Goal: Information Seeking & Learning: Find specific fact

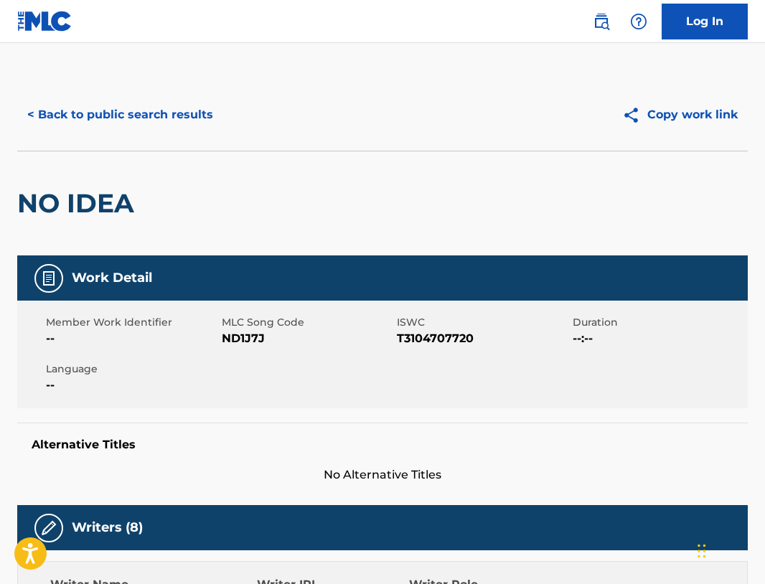
click at [124, 118] on button "< Back to public search results" at bounding box center [120, 115] width 206 height 36
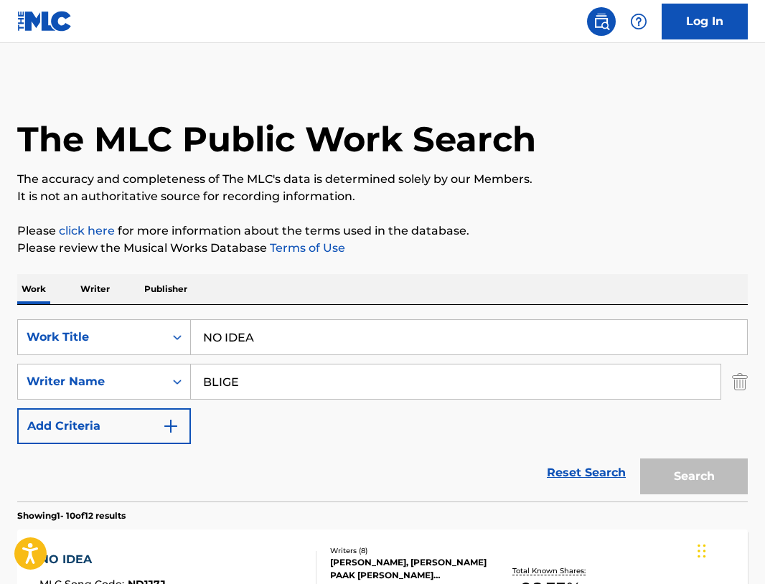
scroll to position [85, 0]
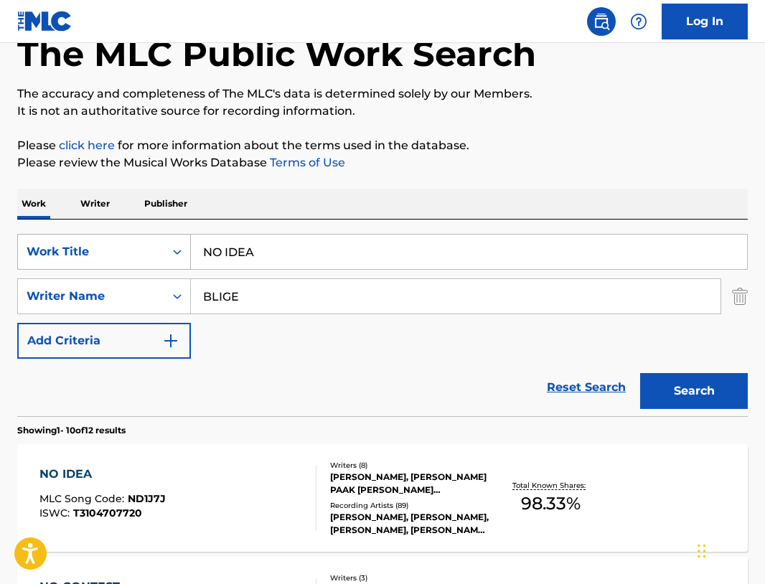
drag, startPoint x: 264, startPoint y: 248, endPoint x: 154, endPoint y: 243, distance: 109.9
click at [191, 244] on input "NO IDEA" at bounding box center [469, 252] width 556 height 34
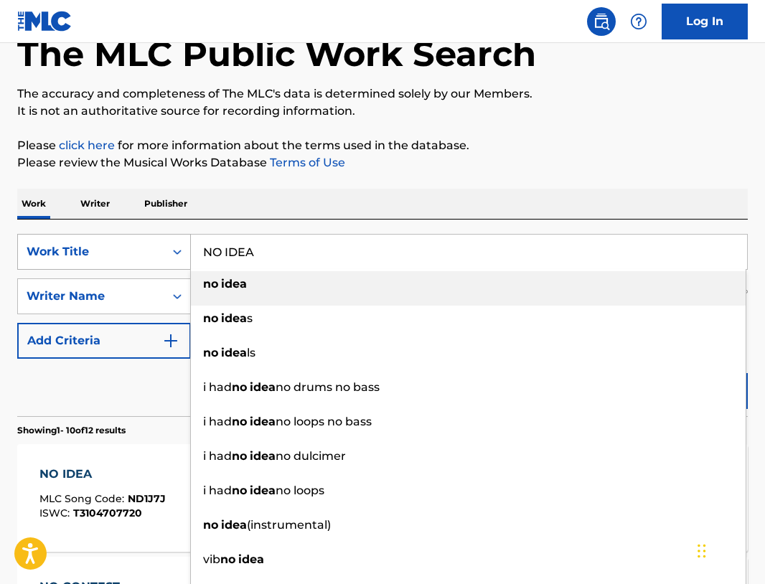
paste input "YOU GOTTA BELIEVE - COMMENTARY"
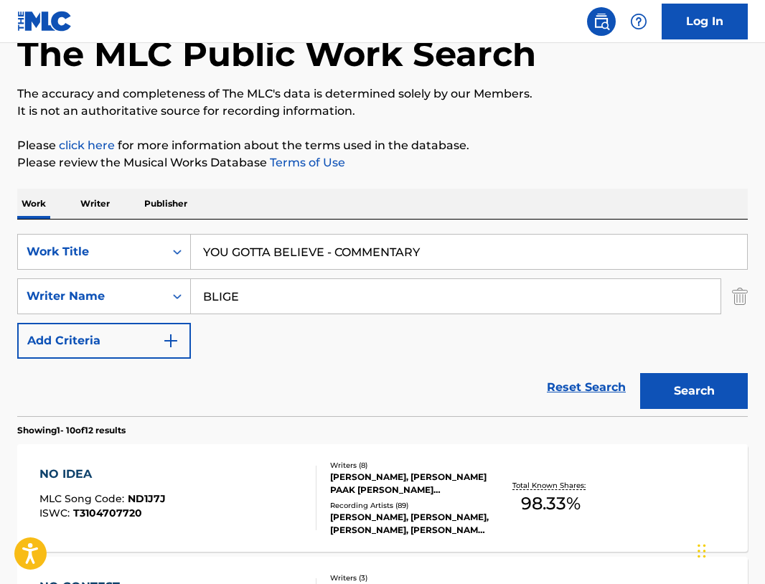
click at [704, 400] on button "Search" at bounding box center [694, 391] width 108 height 36
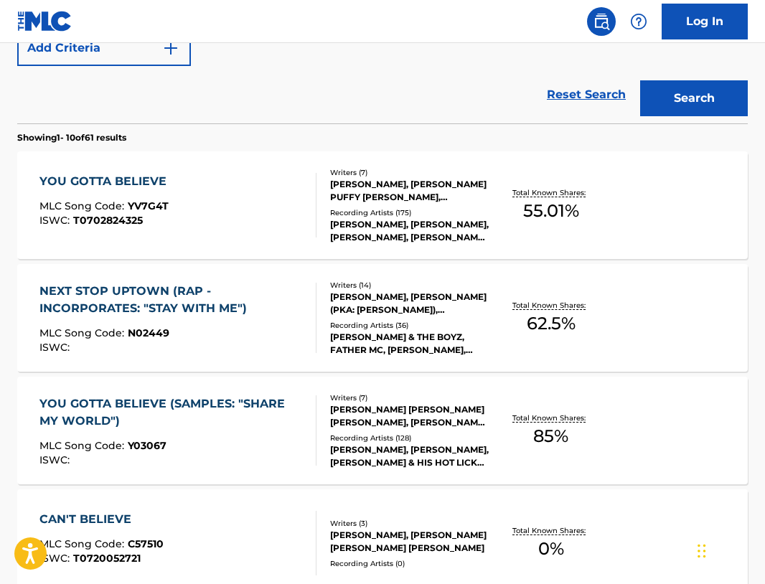
scroll to position [0, 0]
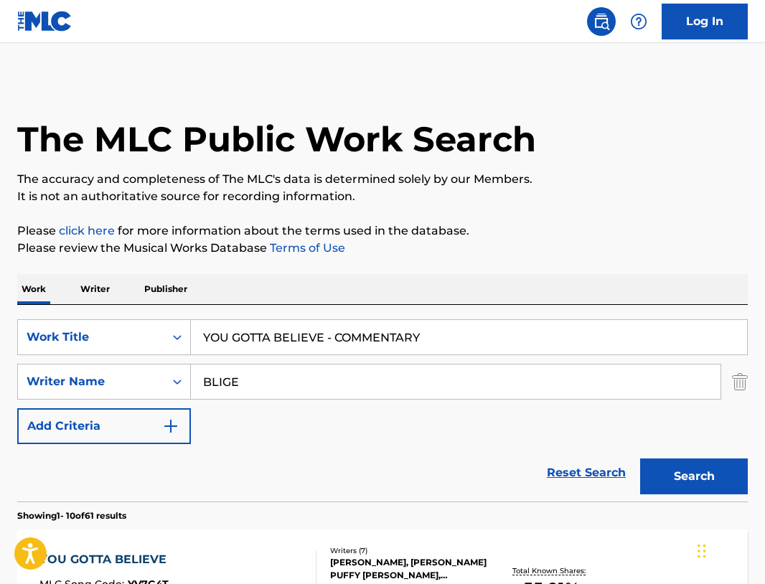
drag, startPoint x: 339, startPoint y: 334, endPoint x: 14, endPoint y: 319, distance: 325.3
click at [191, 320] on input "YOU GOTTA BELIEVE - COMMENTARY" at bounding box center [469, 337] width 556 height 34
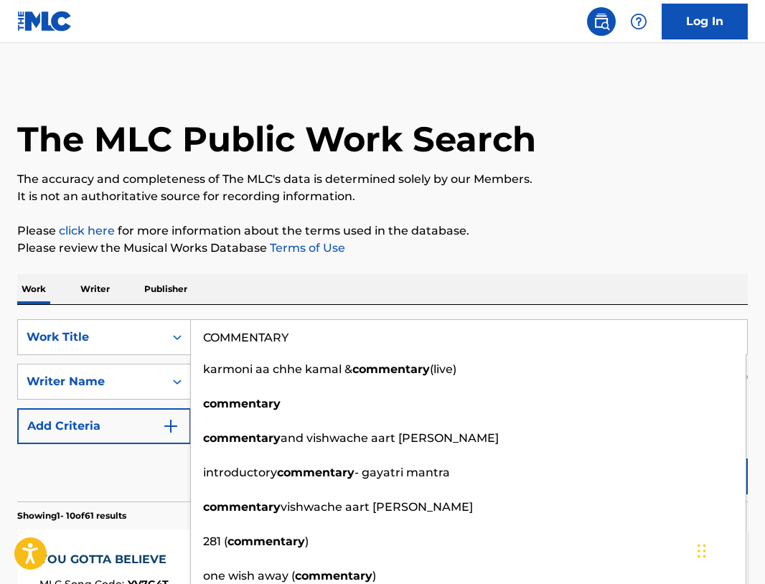
click at [467, 335] on input "COMMENTARY" at bounding box center [469, 337] width 556 height 34
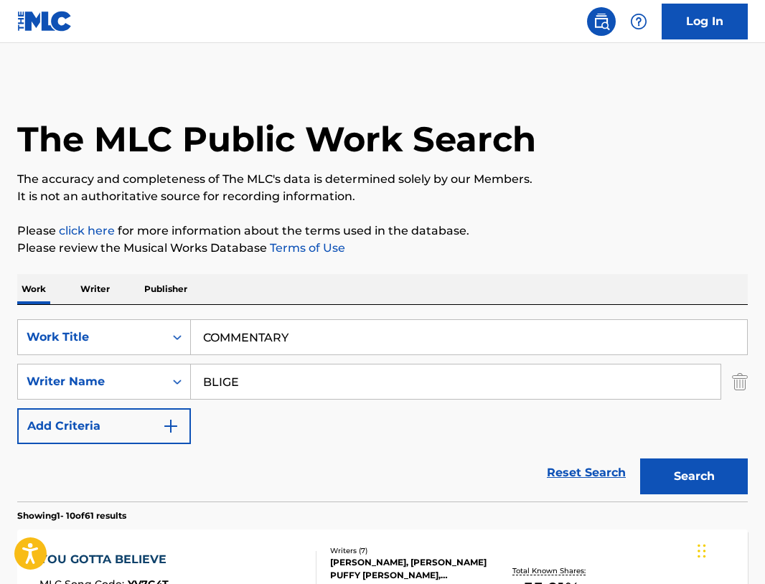
click at [688, 474] on button "Search" at bounding box center [694, 476] width 108 height 36
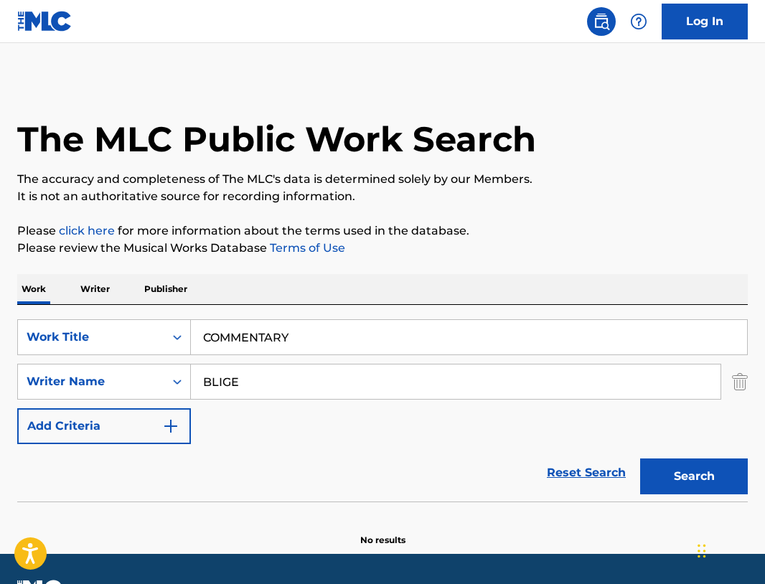
click at [565, 205] on div "The MLC Public Work Search The accuracy and completeness of The MLC's data is d…" at bounding box center [382, 313] width 765 height 468
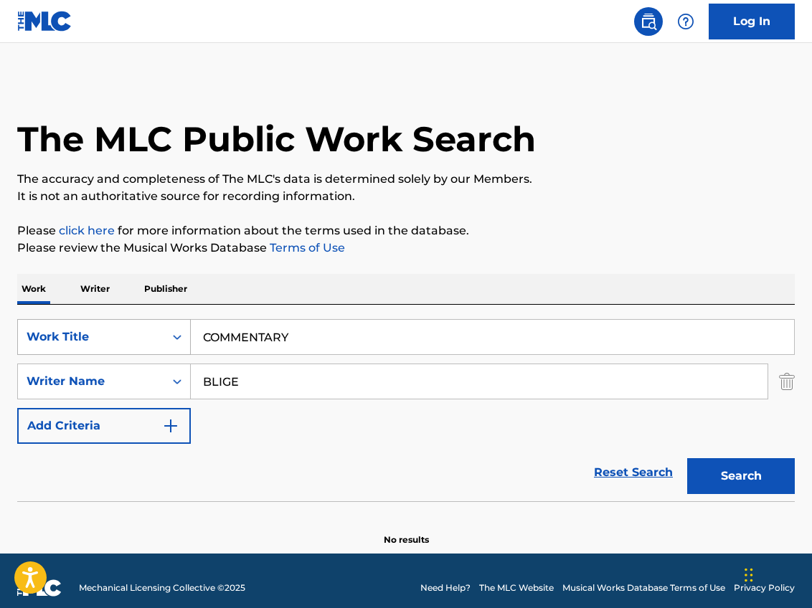
drag, startPoint x: 259, startPoint y: 337, endPoint x: 62, endPoint y: 336, distance: 197.3
click at [191, 337] on input "COMMENTARY" at bounding box center [492, 337] width 603 height 34
type input "b"
type input "BE HAPPY [PERSON_NAME] REMIX"
click at [733, 475] on button "Search" at bounding box center [741, 476] width 108 height 36
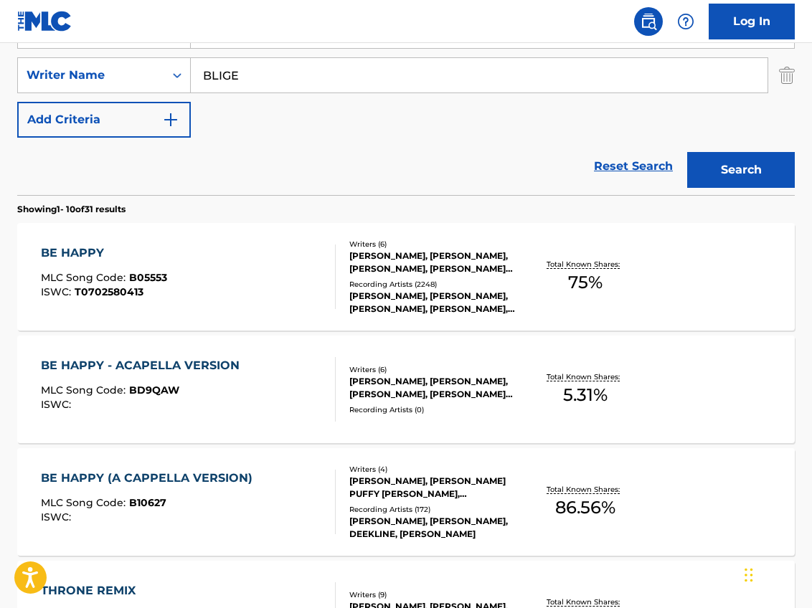
scroll to position [293, 0]
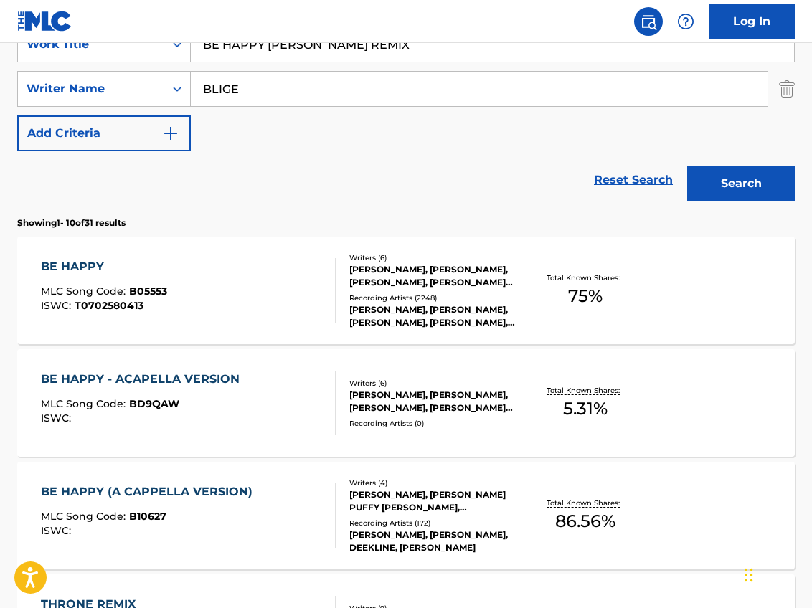
click at [85, 264] on div "BE HAPPY" at bounding box center [104, 266] width 126 height 17
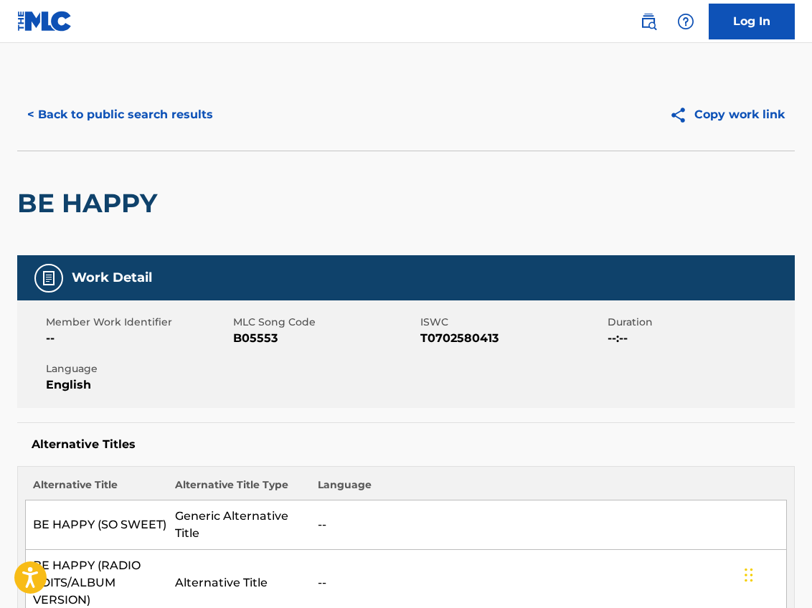
click at [136, 113] on button "< Back to public search results" at bounding box center [120, 115] width 206 height 36
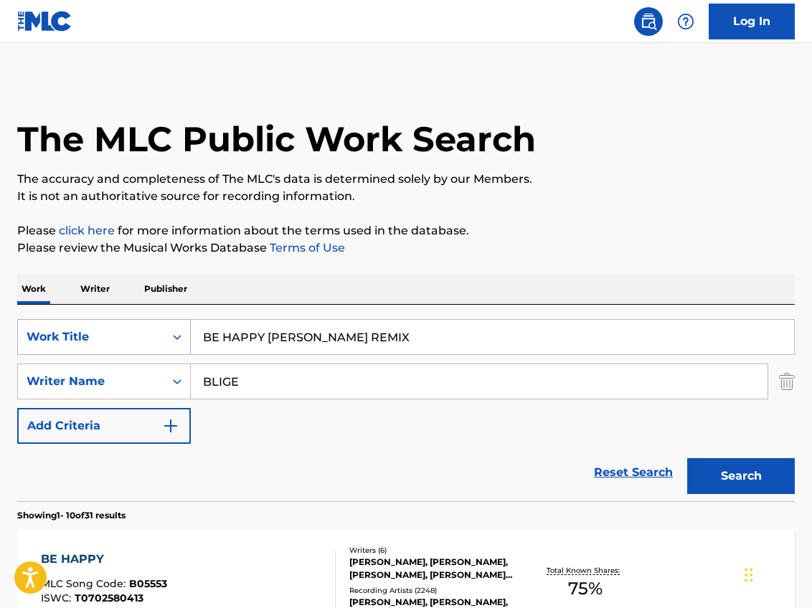
click at [177, 336] on icon "Search Form" at bounding box center [177, 337] width 14 height 14
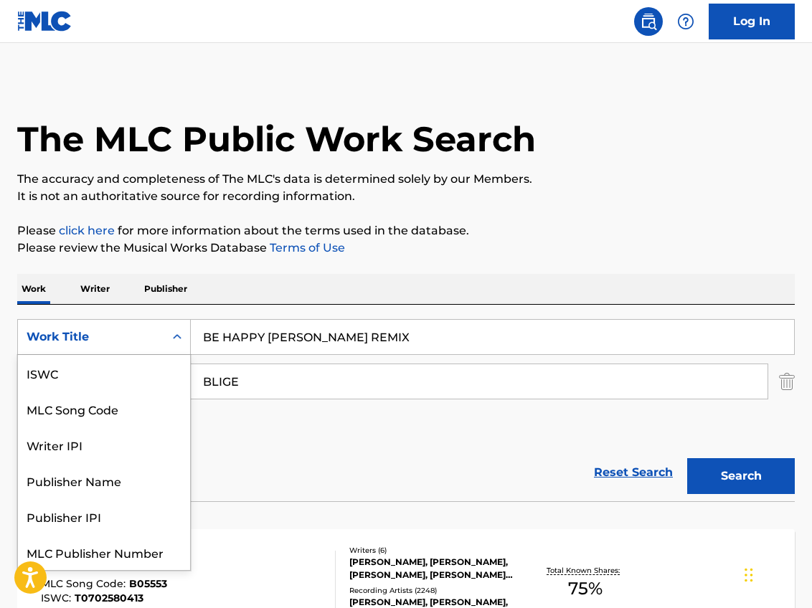
scroll to position [36, 0]
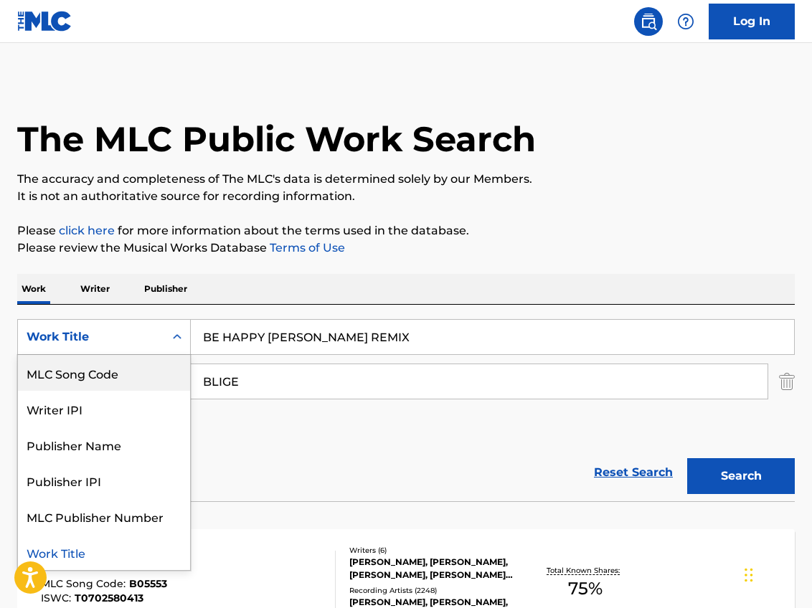
click at [140, 374] on div "MLC Song Code" at bounding box center [104, 373] width 172 height 36
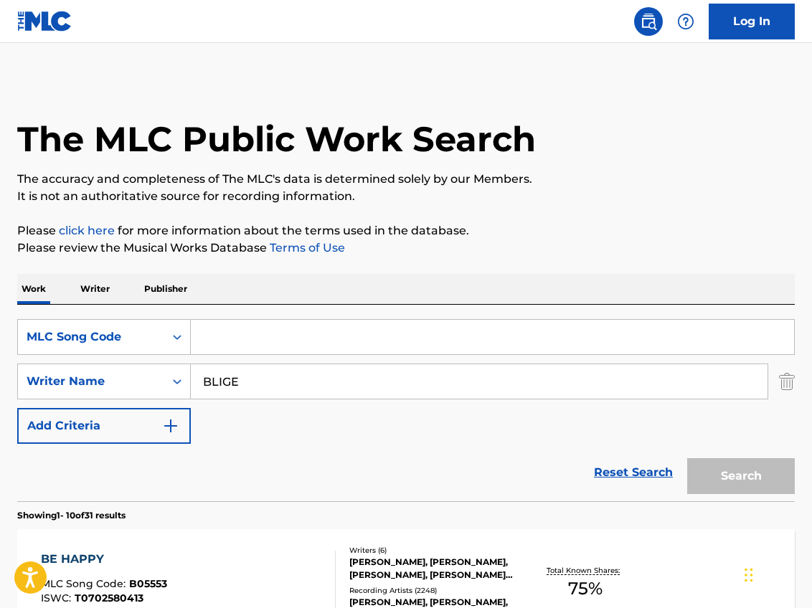
click at [253, 341] on input "Search Form" at bounding box center [492, 337] width 603 height 34
paste input "B5794W"
type input "B5794W"
click at [735, 473] on button "Search" at bounding box center [741, 476] width 108 height 36
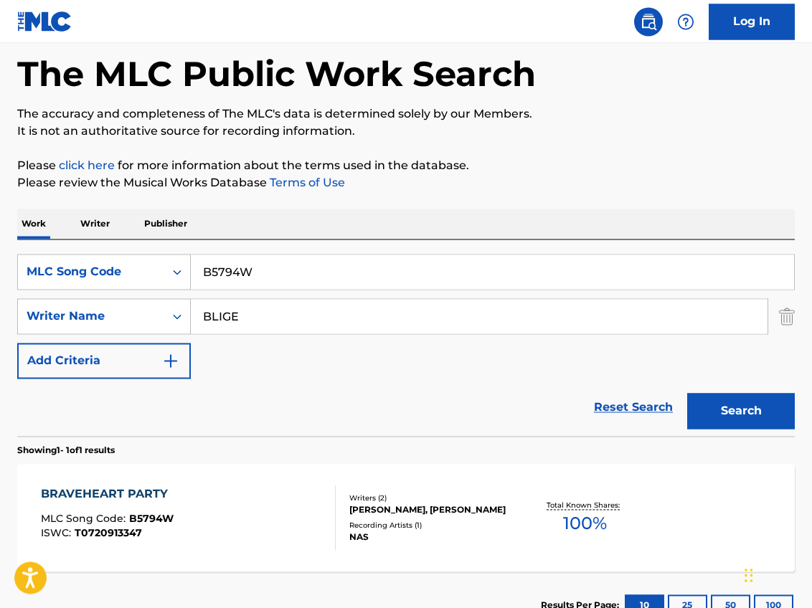
scroll to position [172, 0]
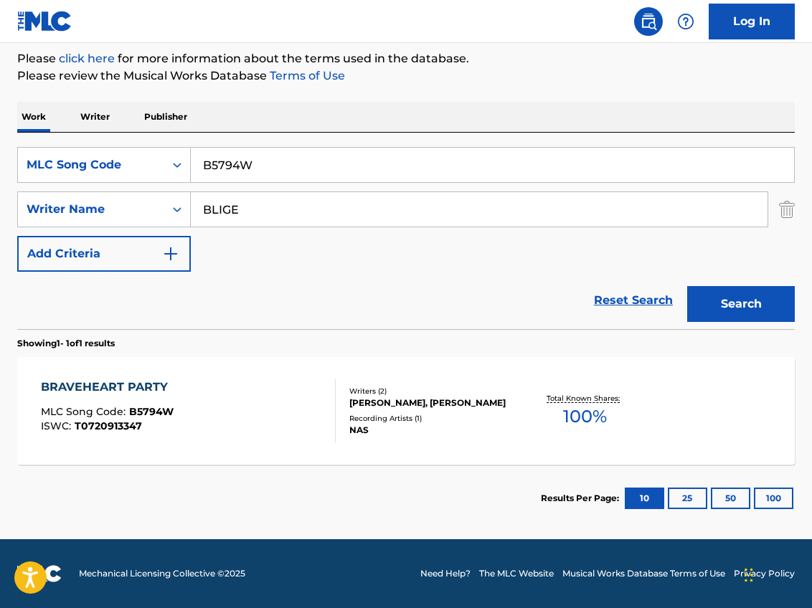
click at [143, 386] on div "BRAVEHEART PARTY" at bounding box center [108, 387] width 134 height 17
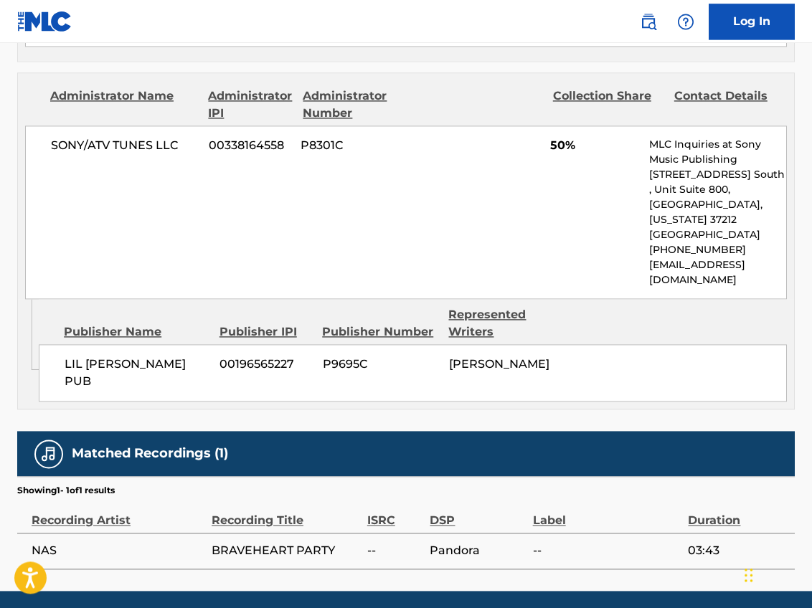
scroll to position [1072, 0]
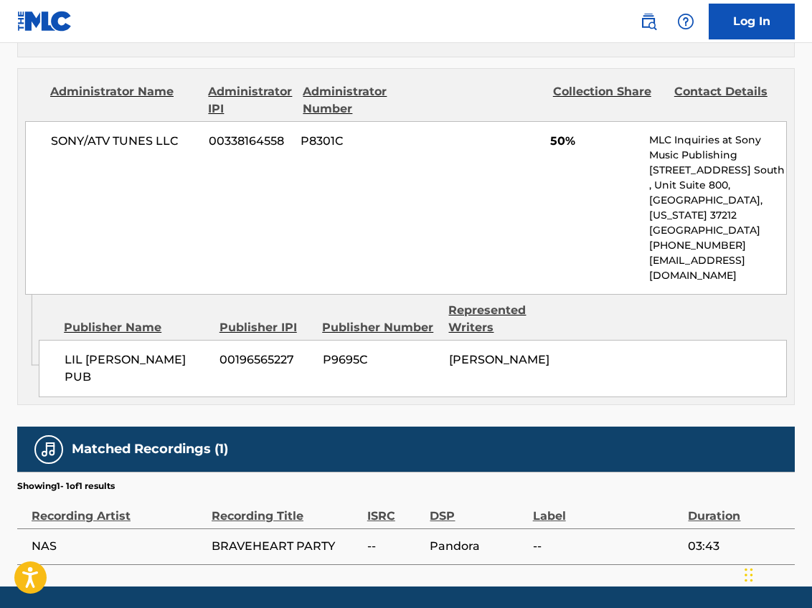
click at [513, 209] on div "SONY/ATV TUNES LLC 00338164558 P8301C 50% MLC Inquiries at Sony Music Publishin…" at bounding box center [406, 208] width 762 height 174
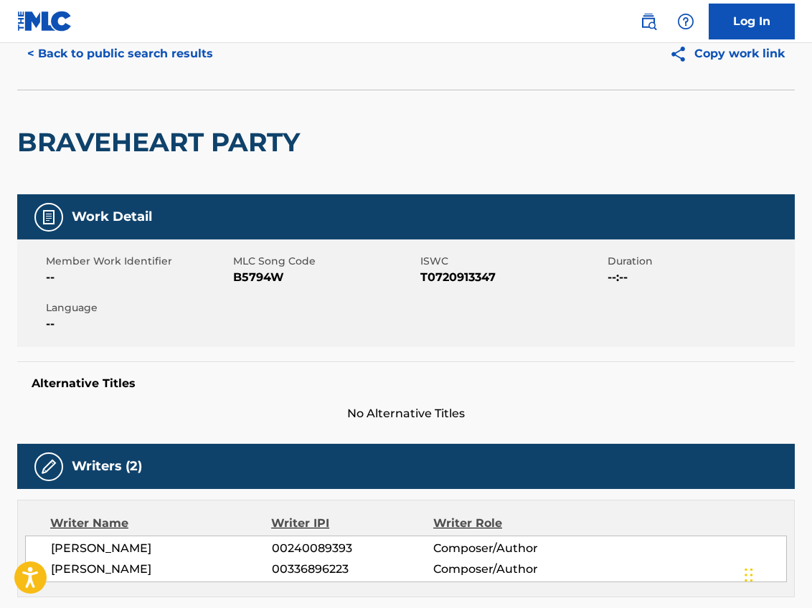
scroll to position [0, 0]
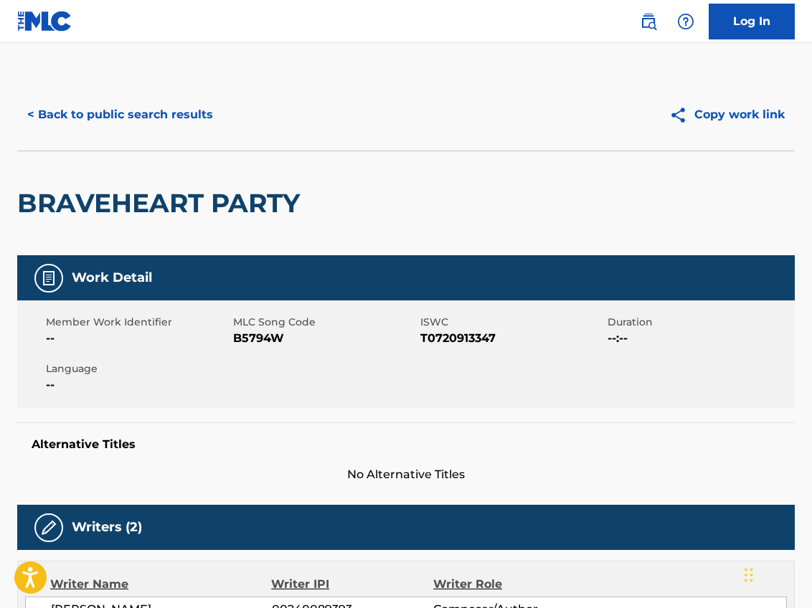
click at [105, 109] on button "< Back to public search results" at bounding box center [120, 115] width 206 height 36
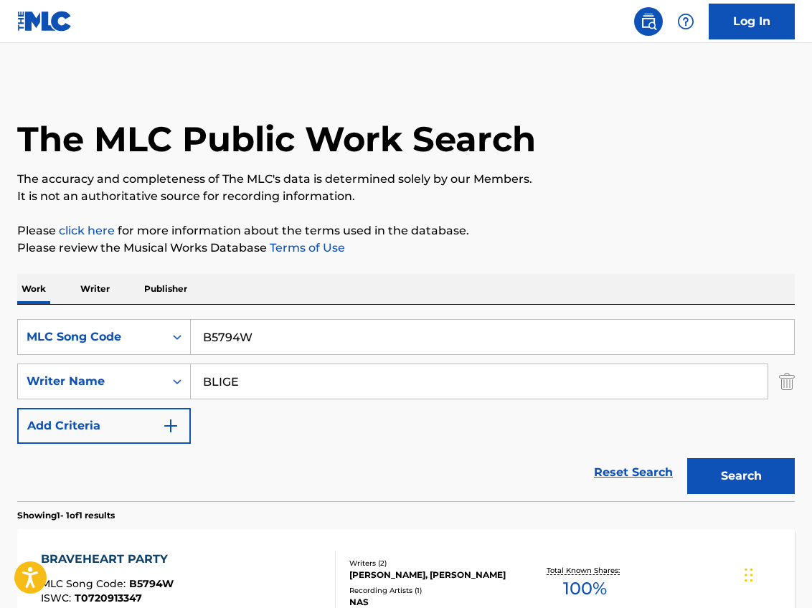
scroll to position [90, 0]
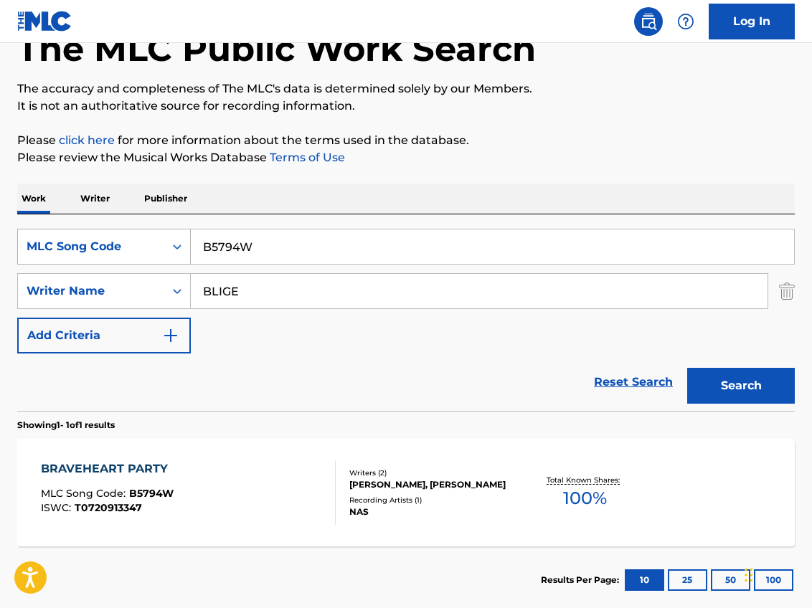
drag, startPoint x: 272, startPoint y: 240, endPoint x: 144, endPoint y: 242, distance: 127.7
click at [191, 242] on input "B5794W" at bounding box center [492, 247] width 603 height 34
paste input "1464M"
type input "B1464M"
click at [750, 387] on button "Search" at bounding box center [741, 386] width 108 height 36
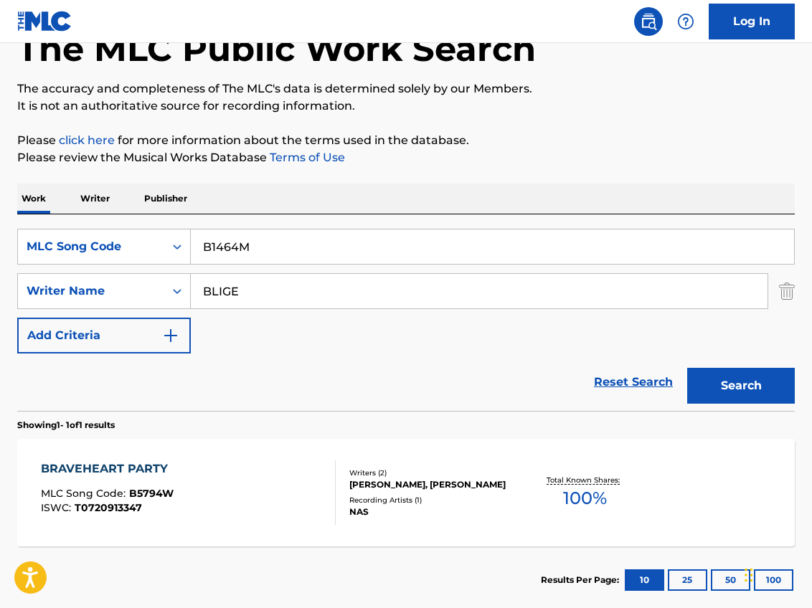
scroll to position [61, 0]
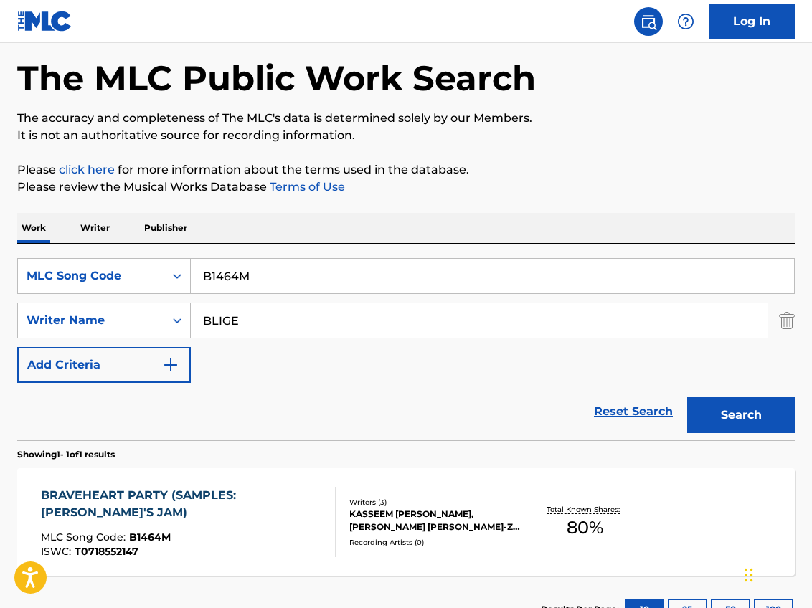
click at [147, 494] on div "BRAVEHEART PARTY (SAMPLES: [PERSON_NAME]'S JAM)" at bounding box center [182, 504] width 283 height 34
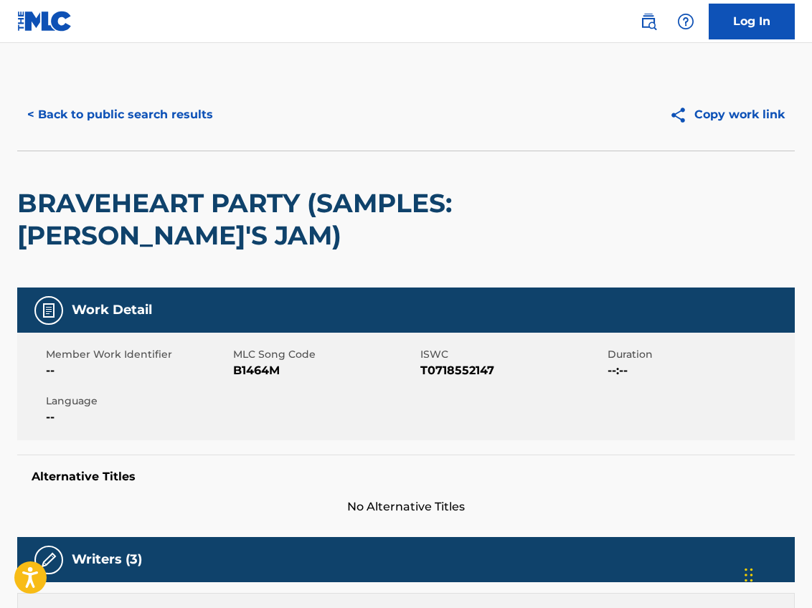
click at [536, 450] on div "Work Detail Member Work Identifier -- MLC Song Code B1464M ISWC T0718552147 Dur…" at bounding box center [406, 402] width 778 height 228
click at [87, 115] on button "< Back to public search results" at bounding box center [120, 115] width 206 height 36
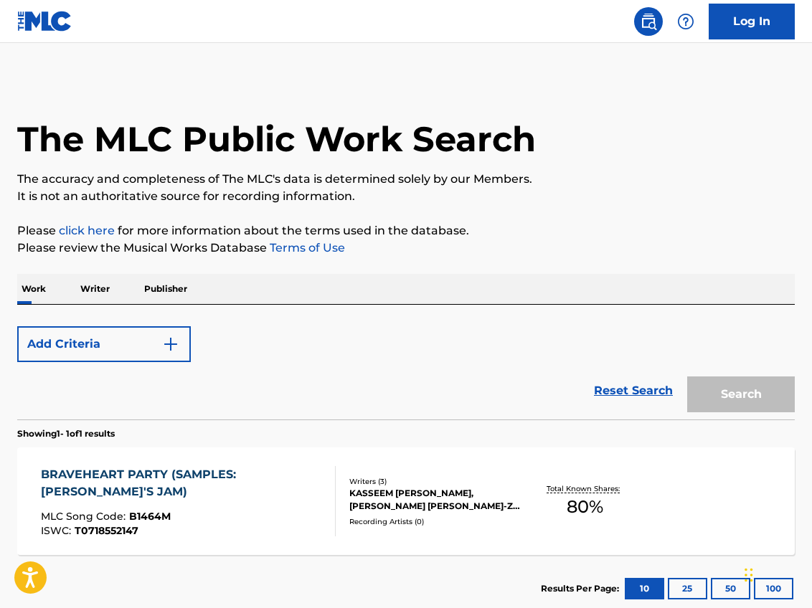
scroll to position [61, 0]
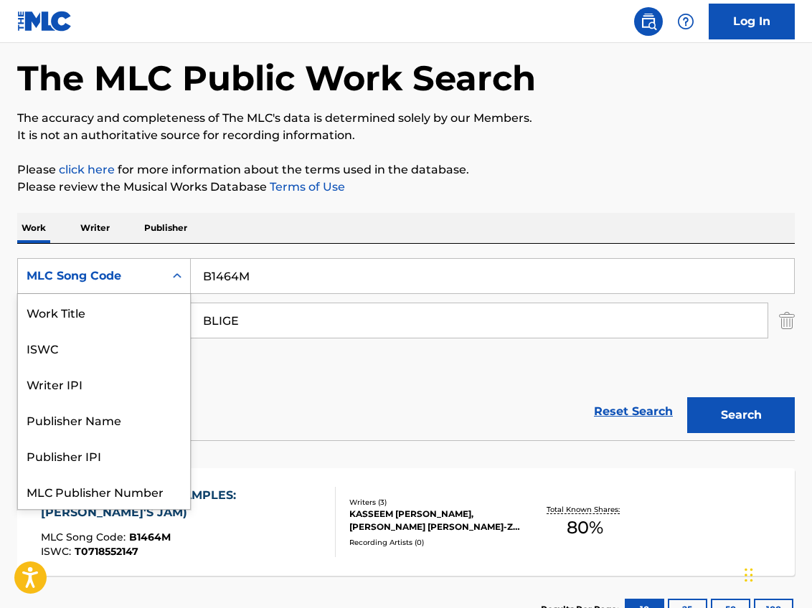
click at [171, 273] on icon "Search Form" at bounding box center [177, 276] width 14 height 14
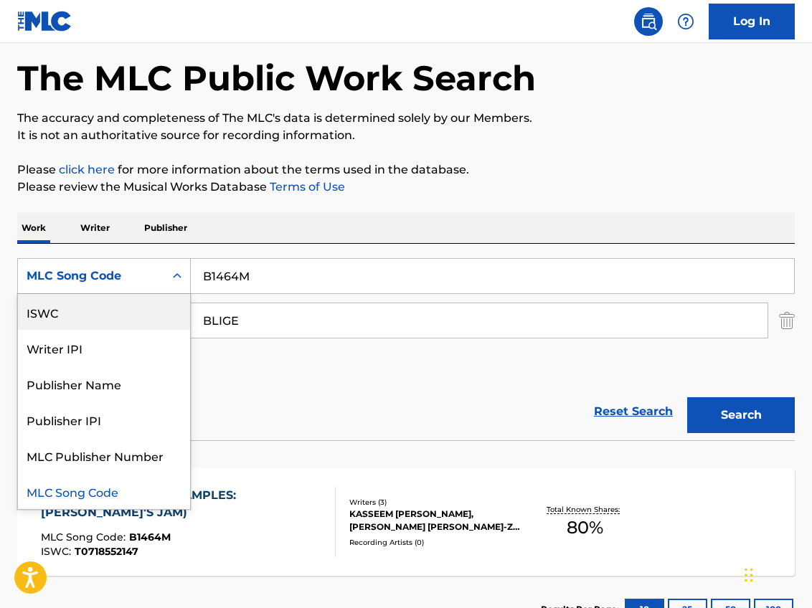
scroll to position [0, 0]
click at [113, 318] on div "Work Title" at bounding box center [104, 312] width 172 height 36
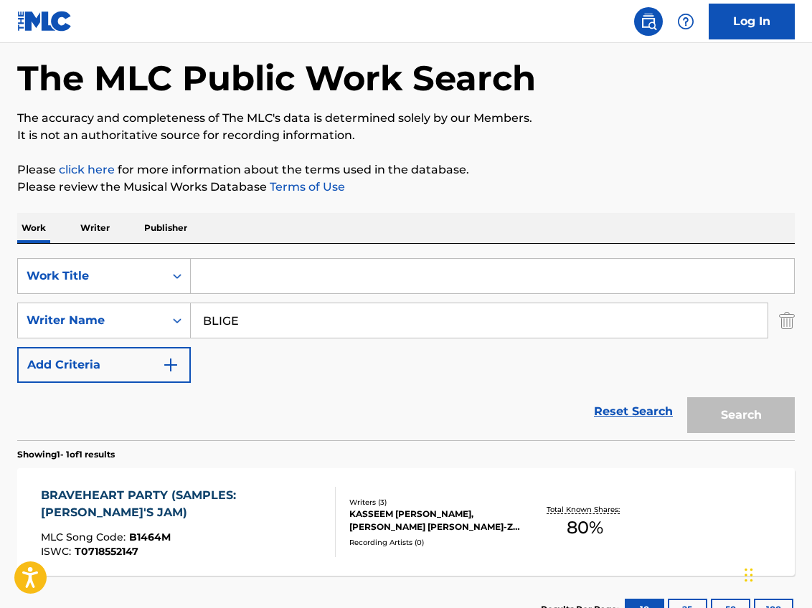
click at [280, 270] on input "Search Form" at bounding box center [492, 276] width 603 height 34
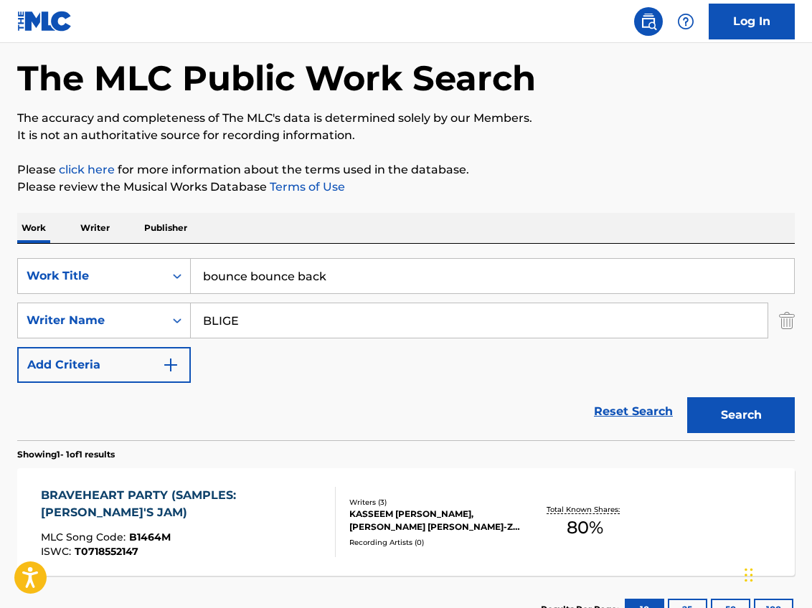
type input "bounce bounce back"
click at [736, 418] on button "Search" at bounding box center [741, 415] width 108 height 36
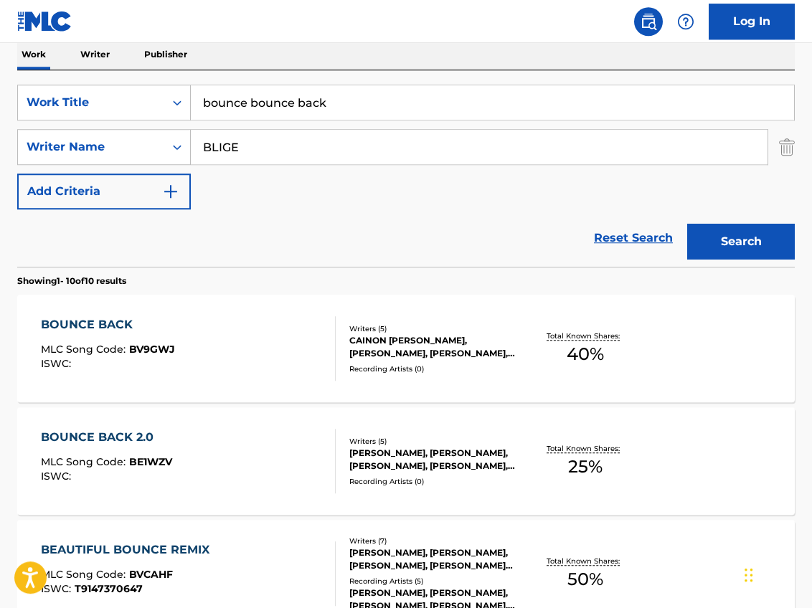
scroll to position [280, 0]
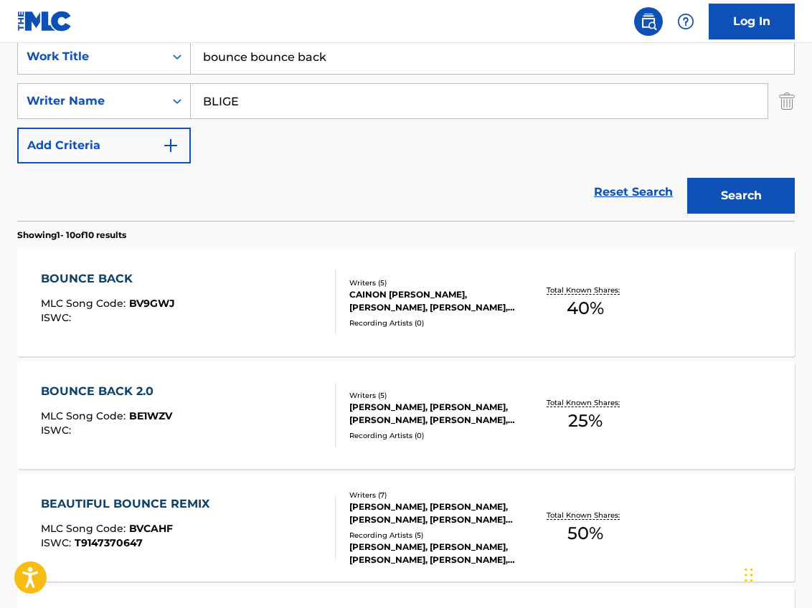
click at [113, 276] on div "BOUNCE BACK" at bounding box center [108, 278] width 134 height 17
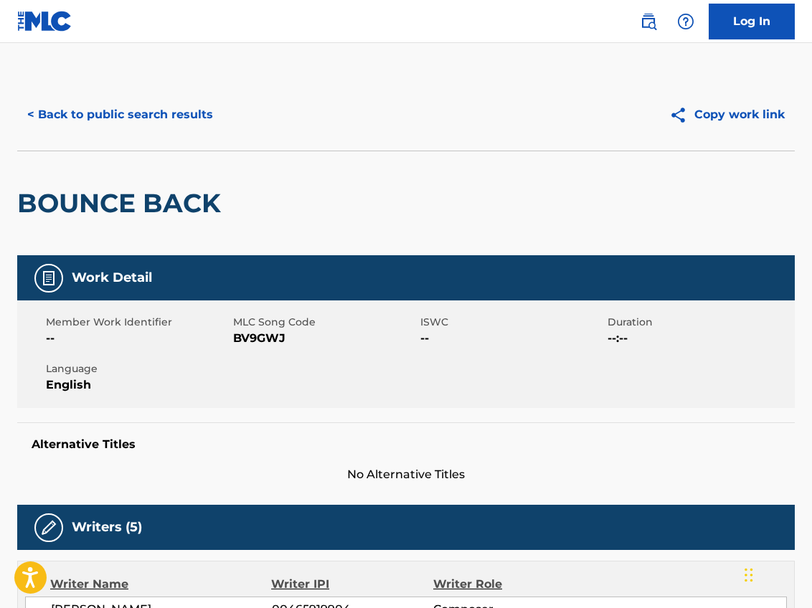
click at [160, 110] on button "< Back to public search results" at bounding box center [120, 115] width 206 height 36
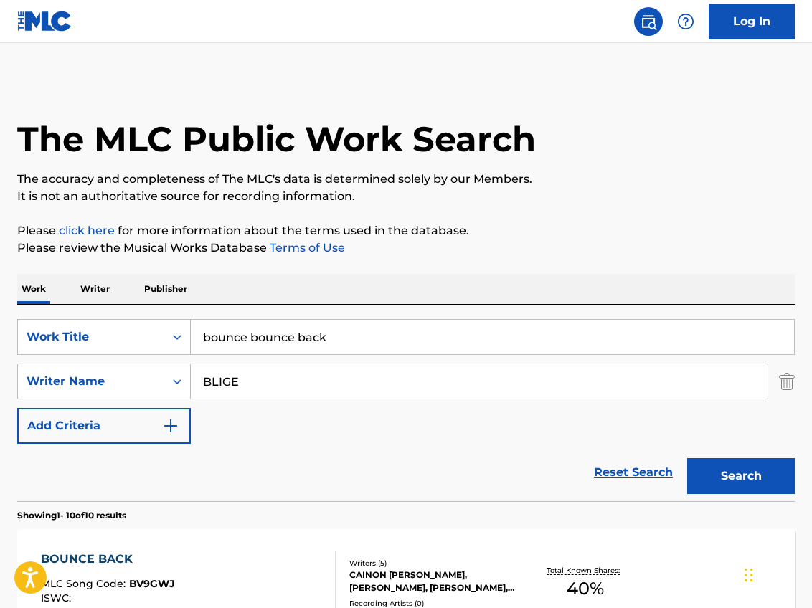
scroll to position [280, 0]
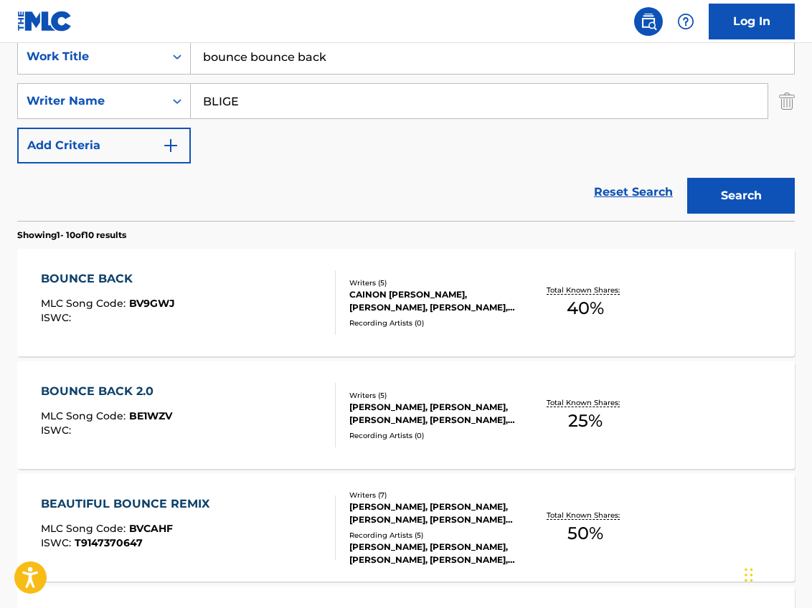
click at [126, 392] on div "BOUNCE BACK 2.0" at bounding box center [106, 391] width 131 height 17
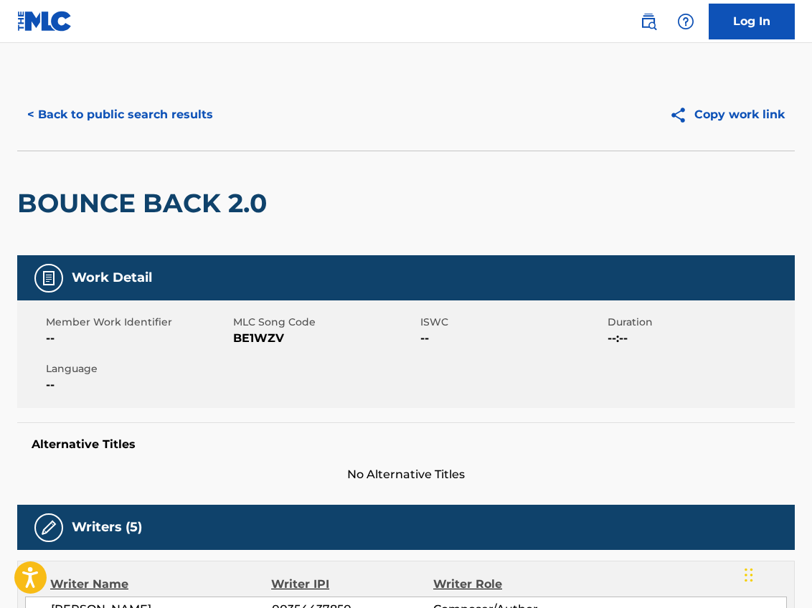
click at [138, 113] on button "< Back to public search results" at bounding box center [120, 115] width 206 height 36
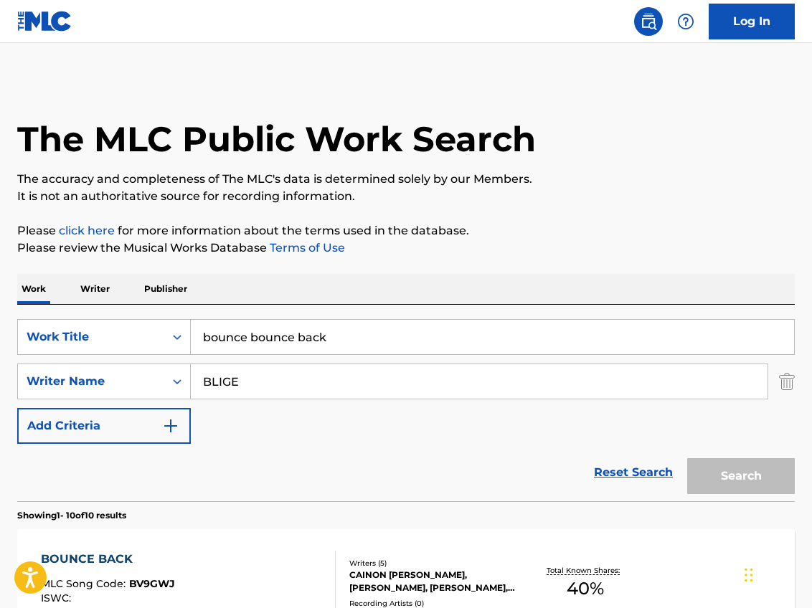
scroll to position [280, 0]
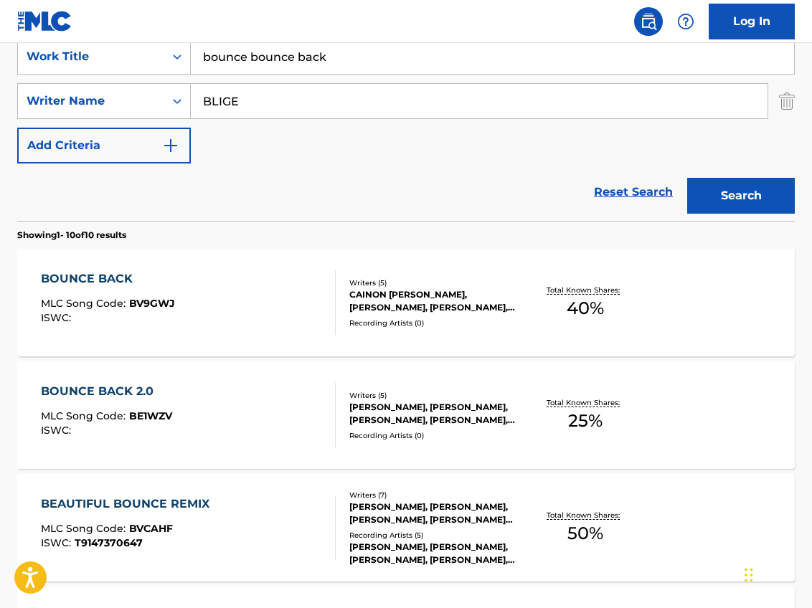
click at [115, 273] on div "BOUNCE BACK" at bounding box center [108, 278] width 134 height 17
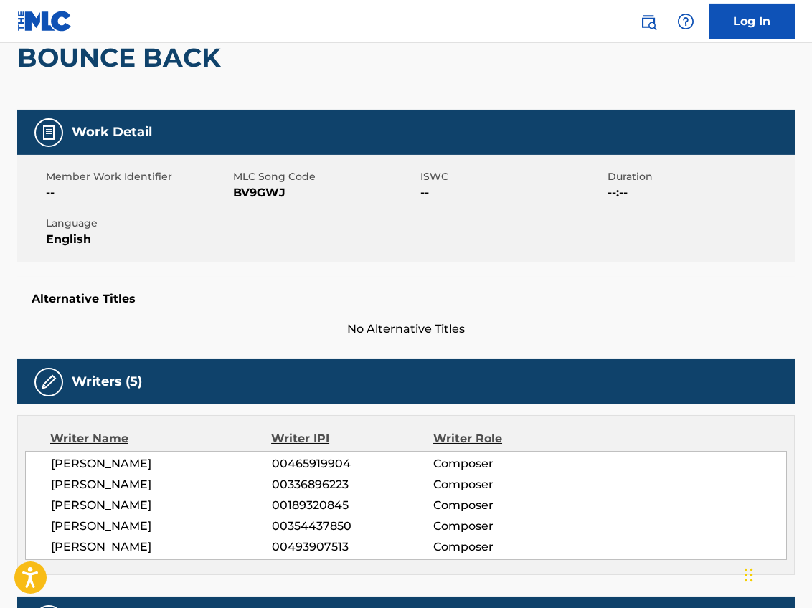
scroll to position [146, 0]
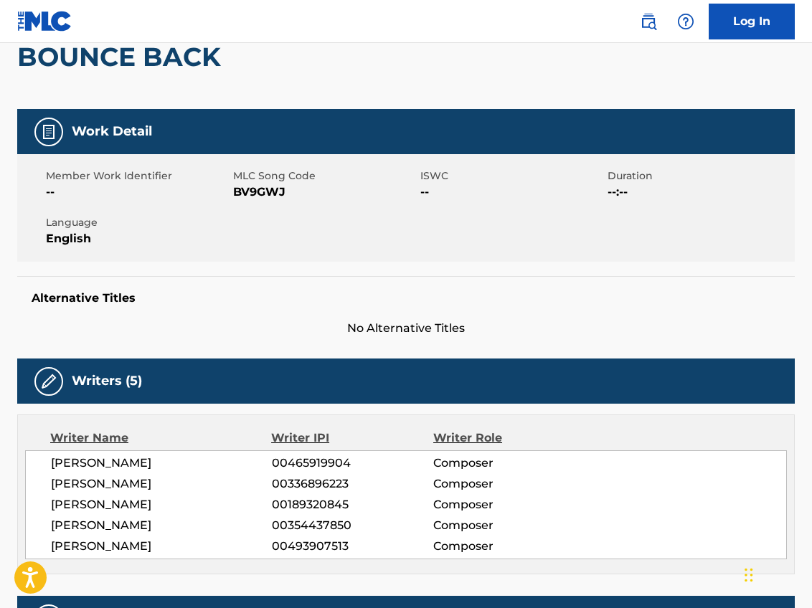
click at [551, 253] on div "Member Work Identifier -- MLC Song Code BV9GWJ ISWC -- Duration --:-- Language …" at bounding box center [406, 208] width 778 height 108
click at [600, 225] on div "Member Work Identifier -- MLC Song Code BV9GWJ ISWC -- Duration --:-- Language …" at bounding box center [406, 208] width 778 height 108
